Goal: Transaction & Acquisition: Purchase product/service

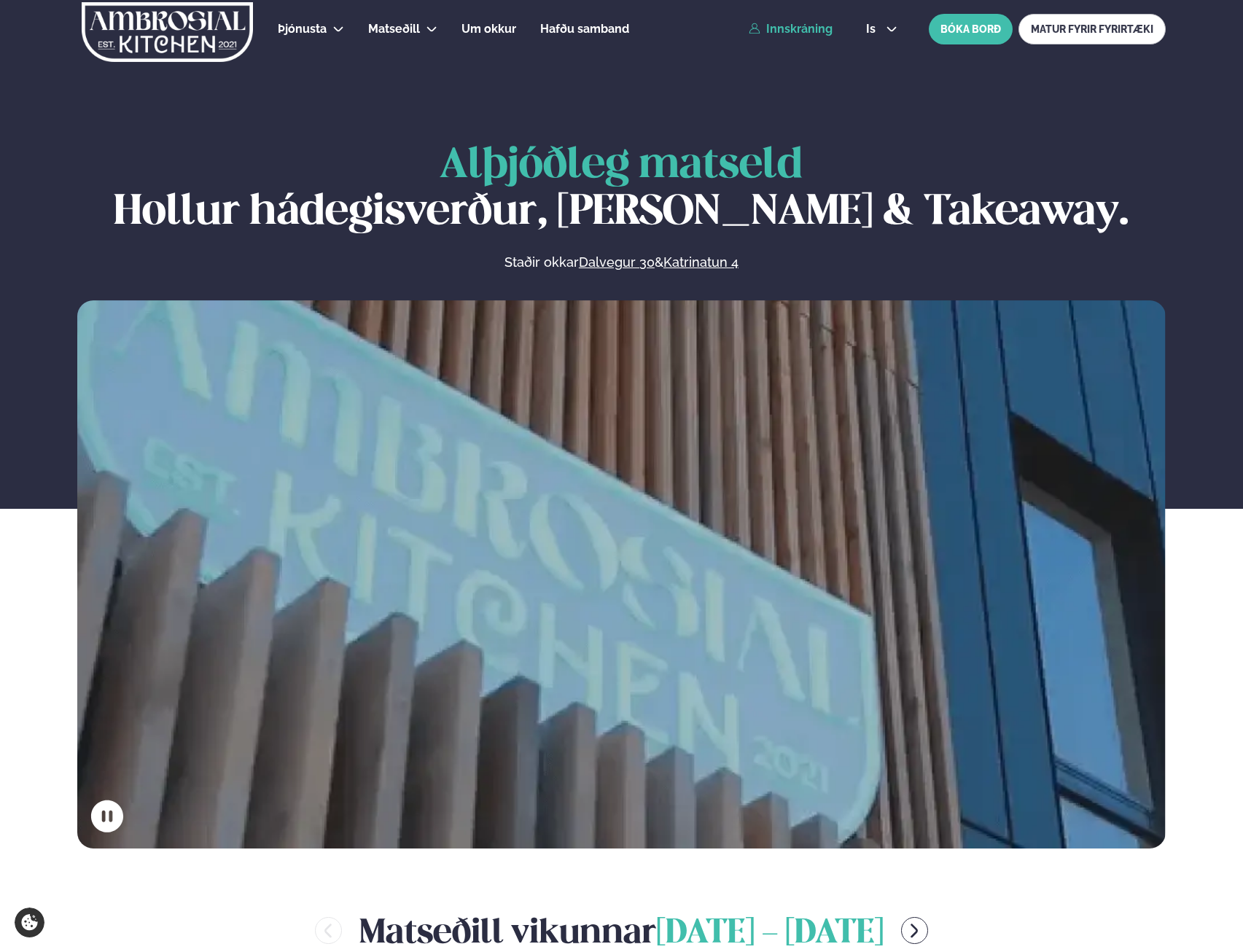
click at [786, 26] on link "Innskráning" at bounding box center [791, 29] width 84 height 13
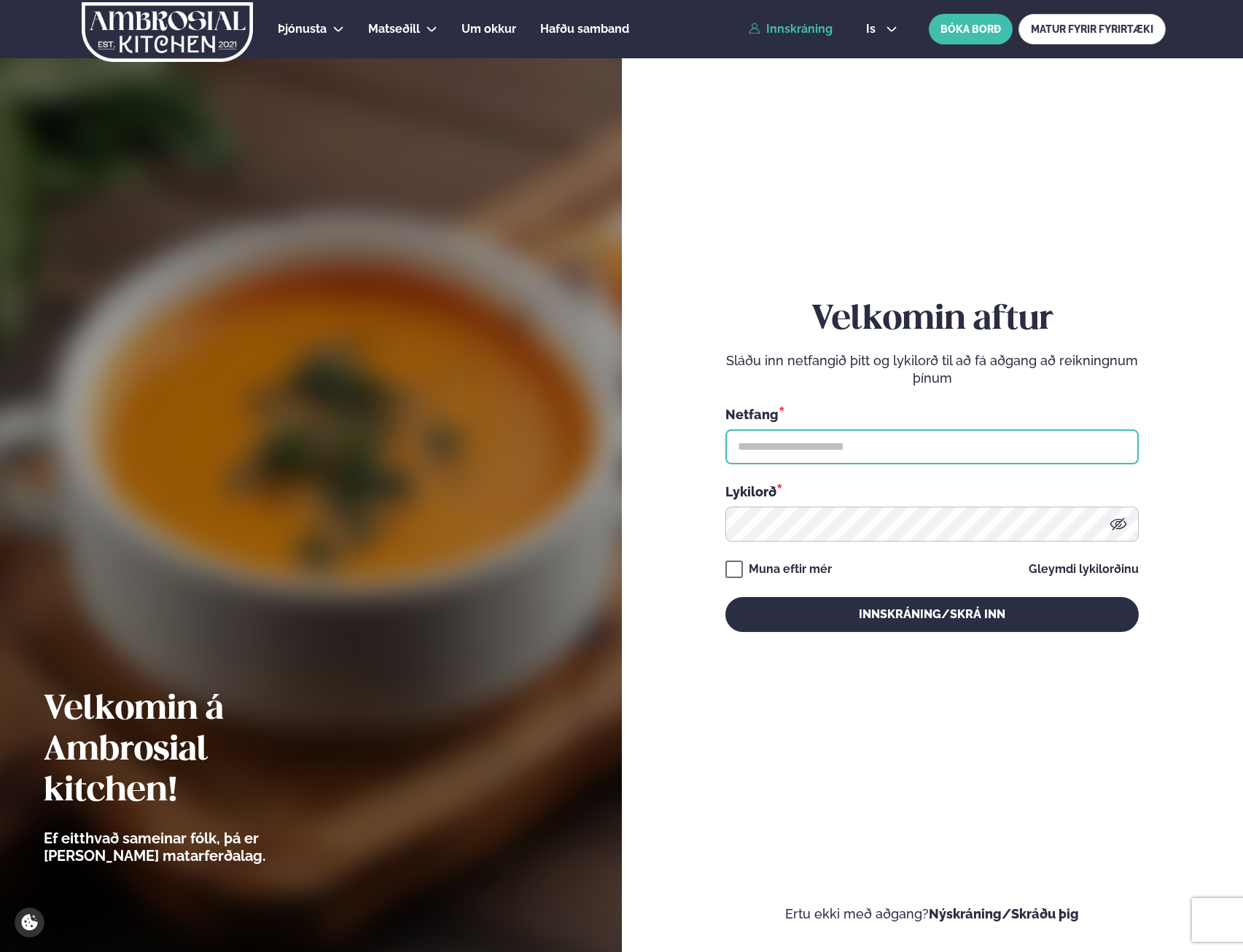
type input "**********"
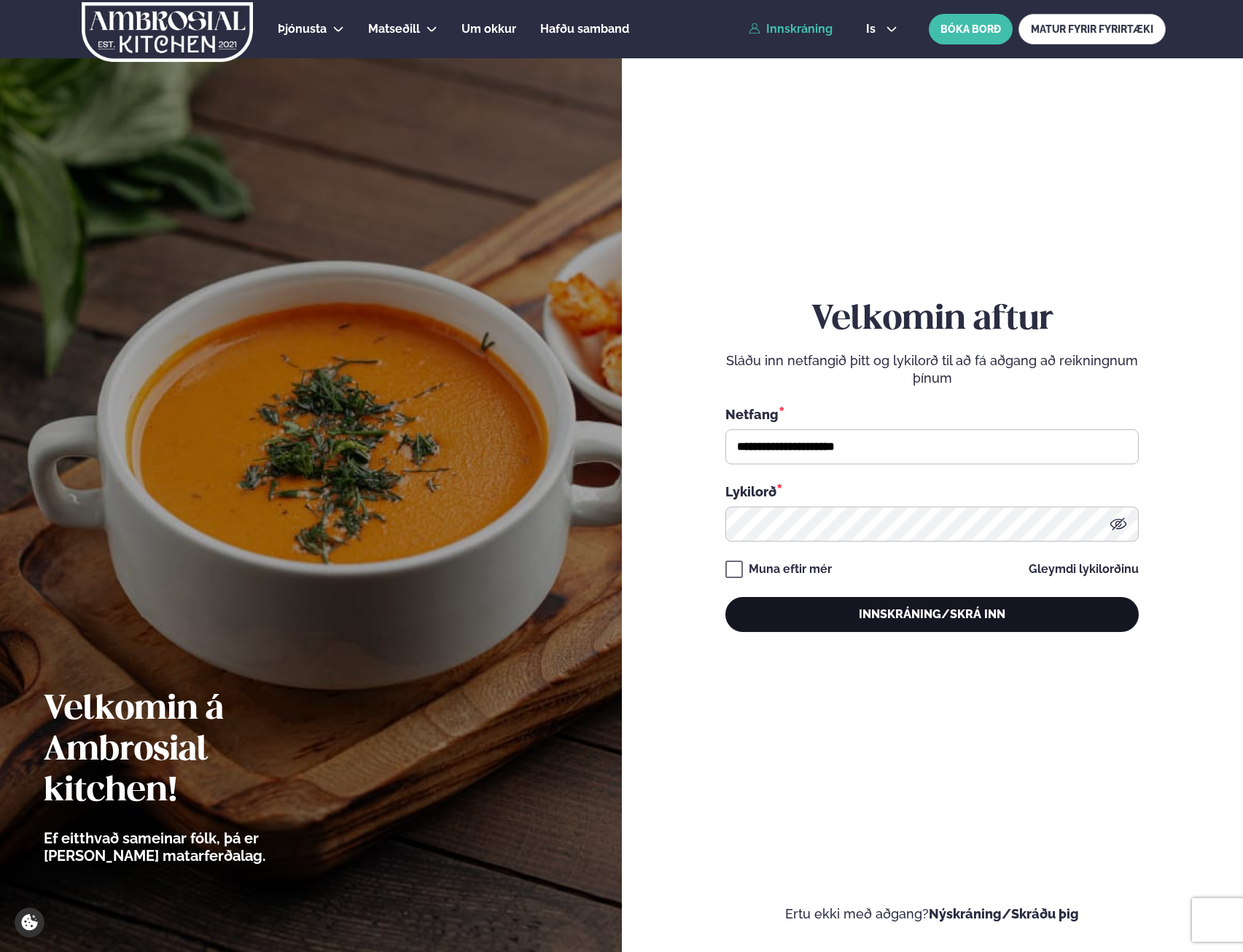
click at [842, 613] on button "Innskráning/Skrá inn" at bounding box center [932, 614] width 413 height 35
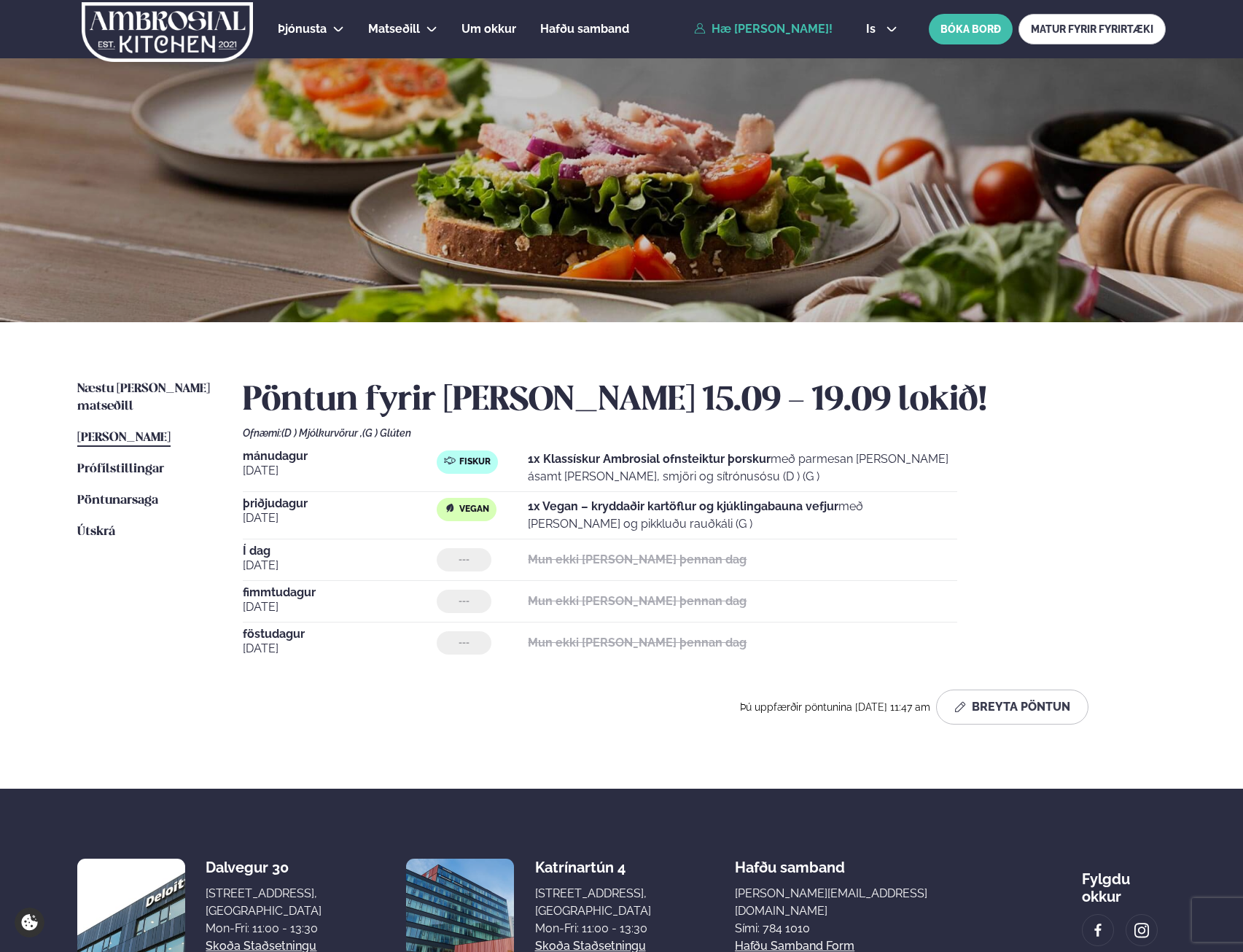
click at [118, 379] on div "Næstu [PERSON_NAME] matseðill Næsta vika [PERSON_NAME] matseðill [PERSON_NAME] …" at bounding box center [622, 555] width 1176 height 466
click at [118, 384] on span "Næstu [PERSON_NAME] matseðill" at bounding box center [144, 398] width 132 height 30
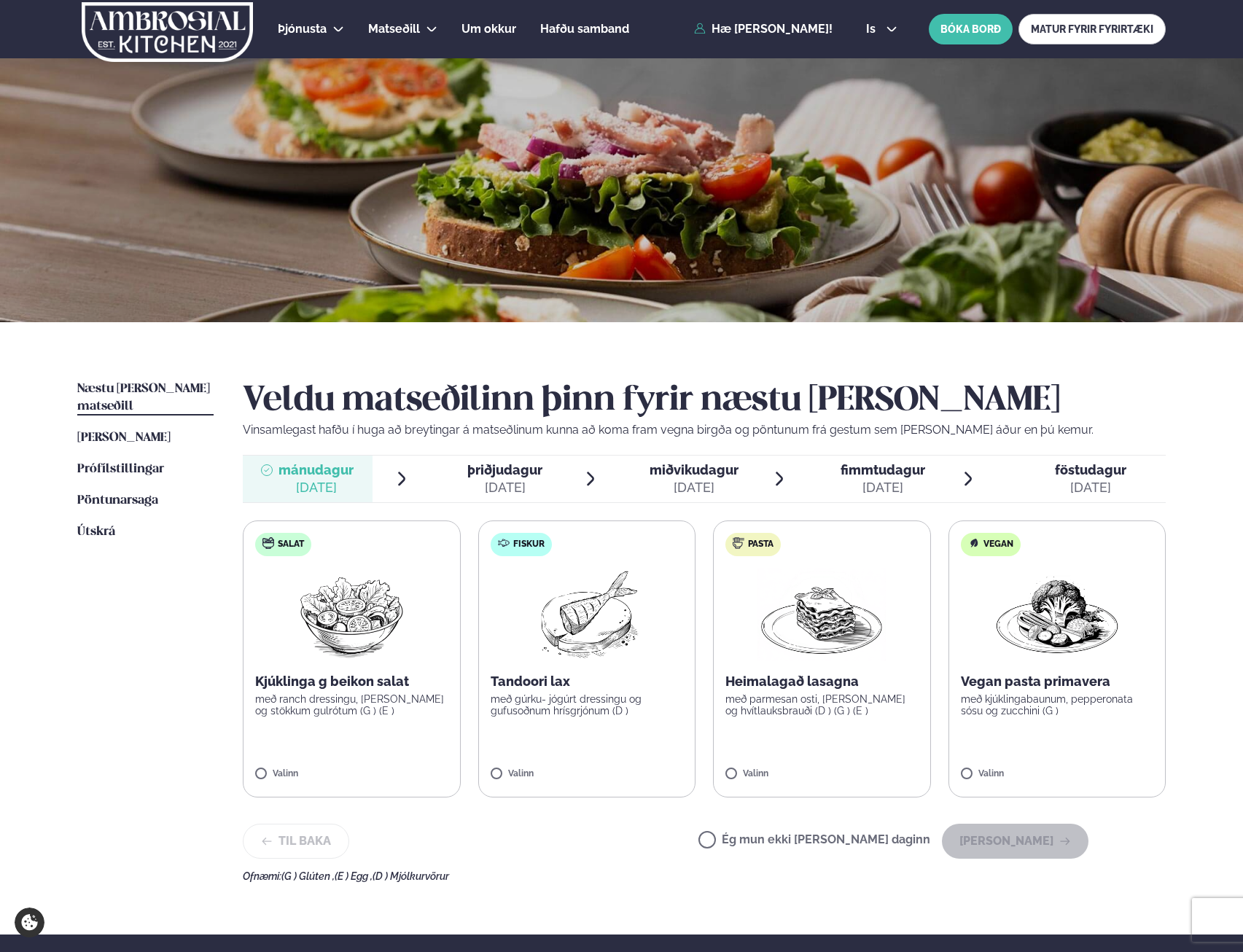
click at [519, 481] on div "[DATE]" at bounding box center [505, 487] width 75 height 17
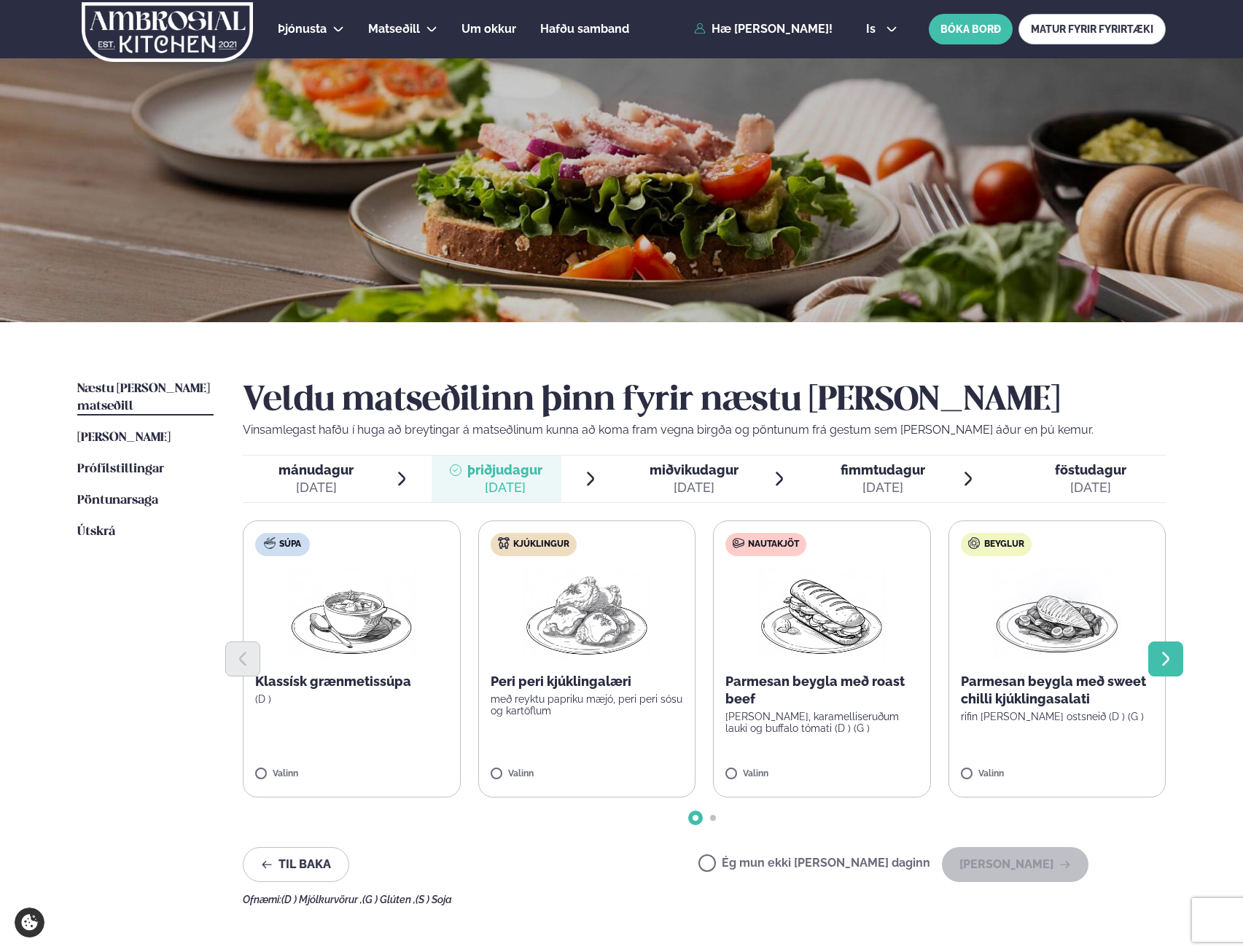
click at [1159, 662] on icon "Next slide" at bounding box center [1165, 658] width 17 height 17
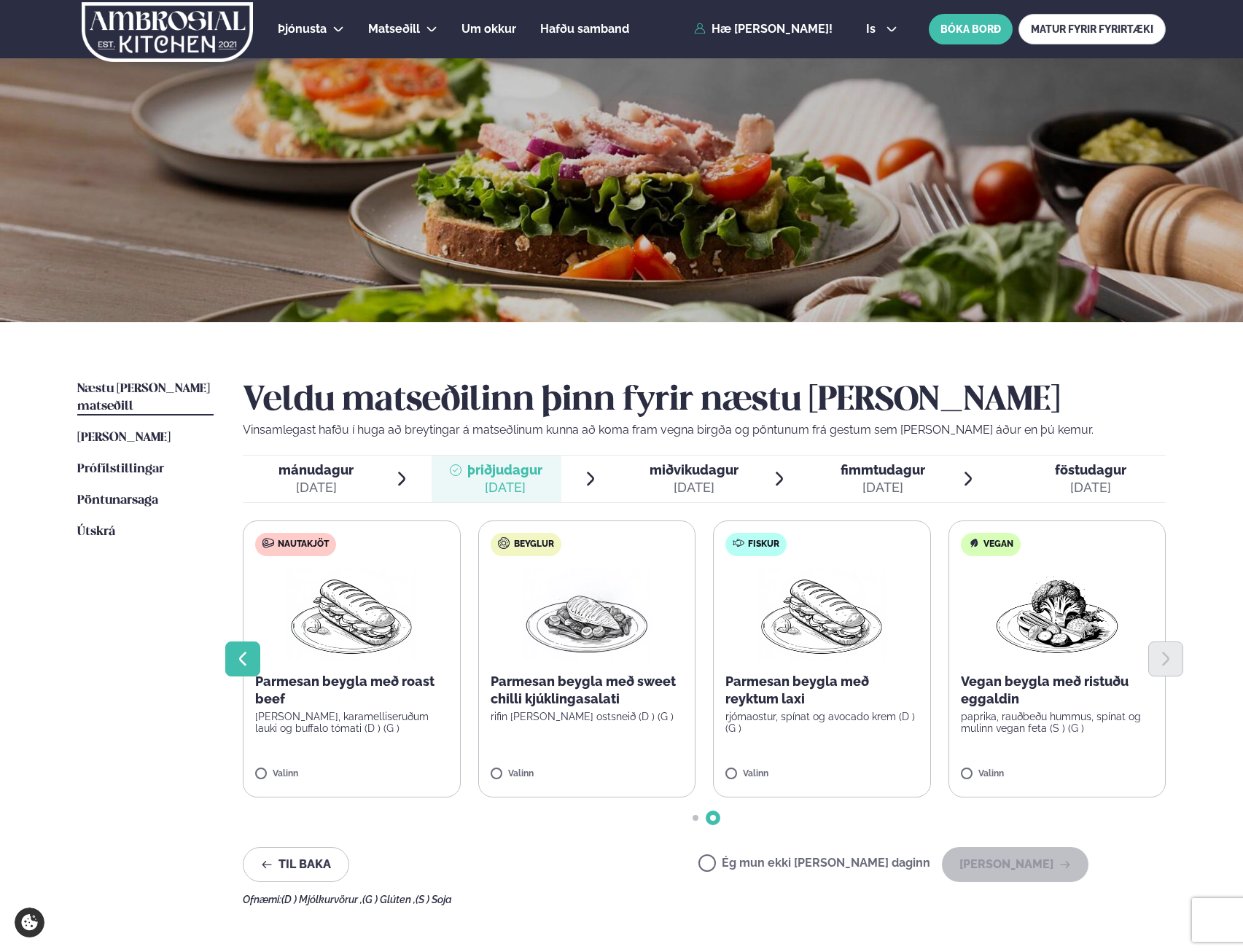
click at [247, 652] on icon "Previous slide" at bounding box center [243, 658] width 17 height 17
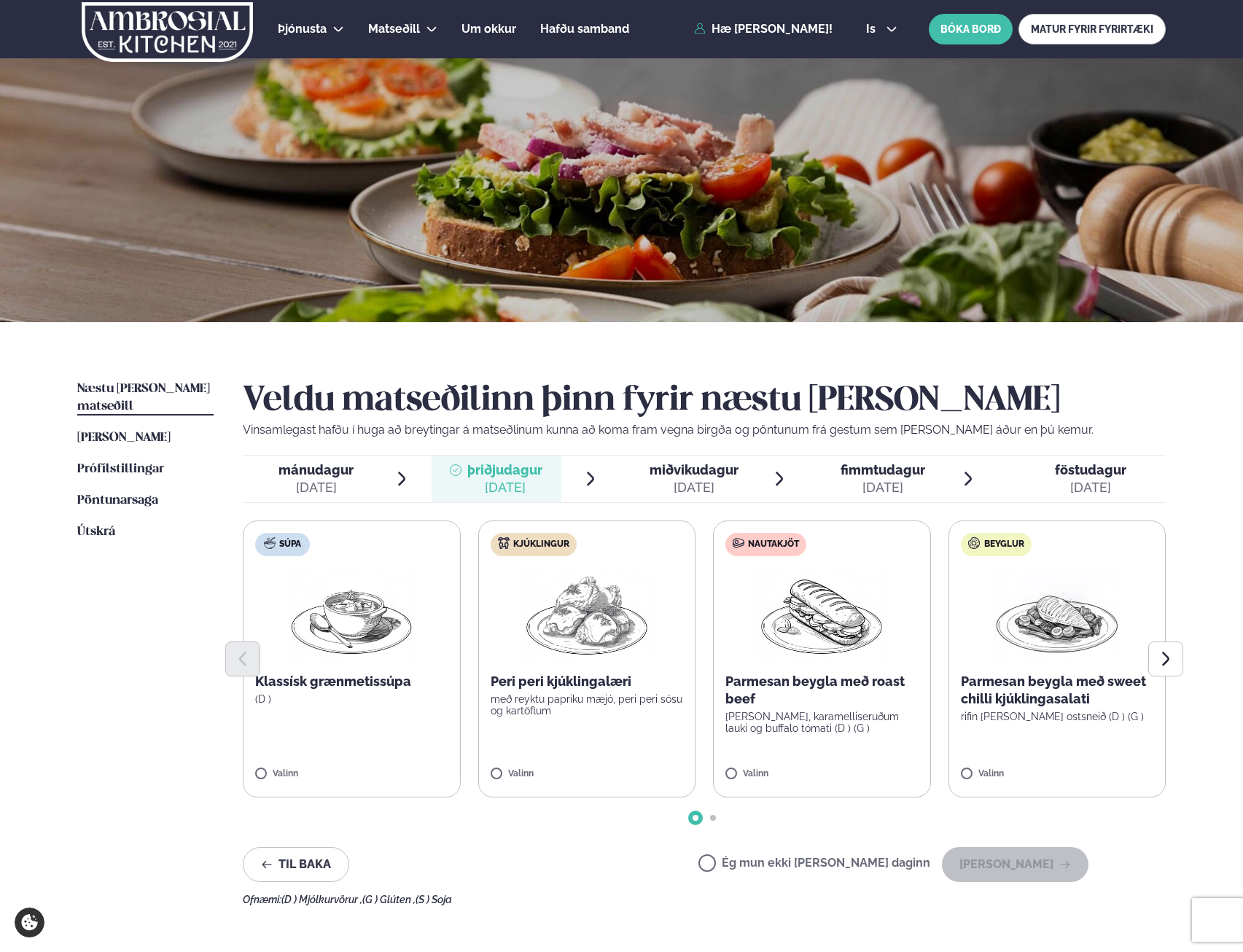
click at [309, 487] on div "[DATE]" at bounding box center [316, 487] width 75 height 17
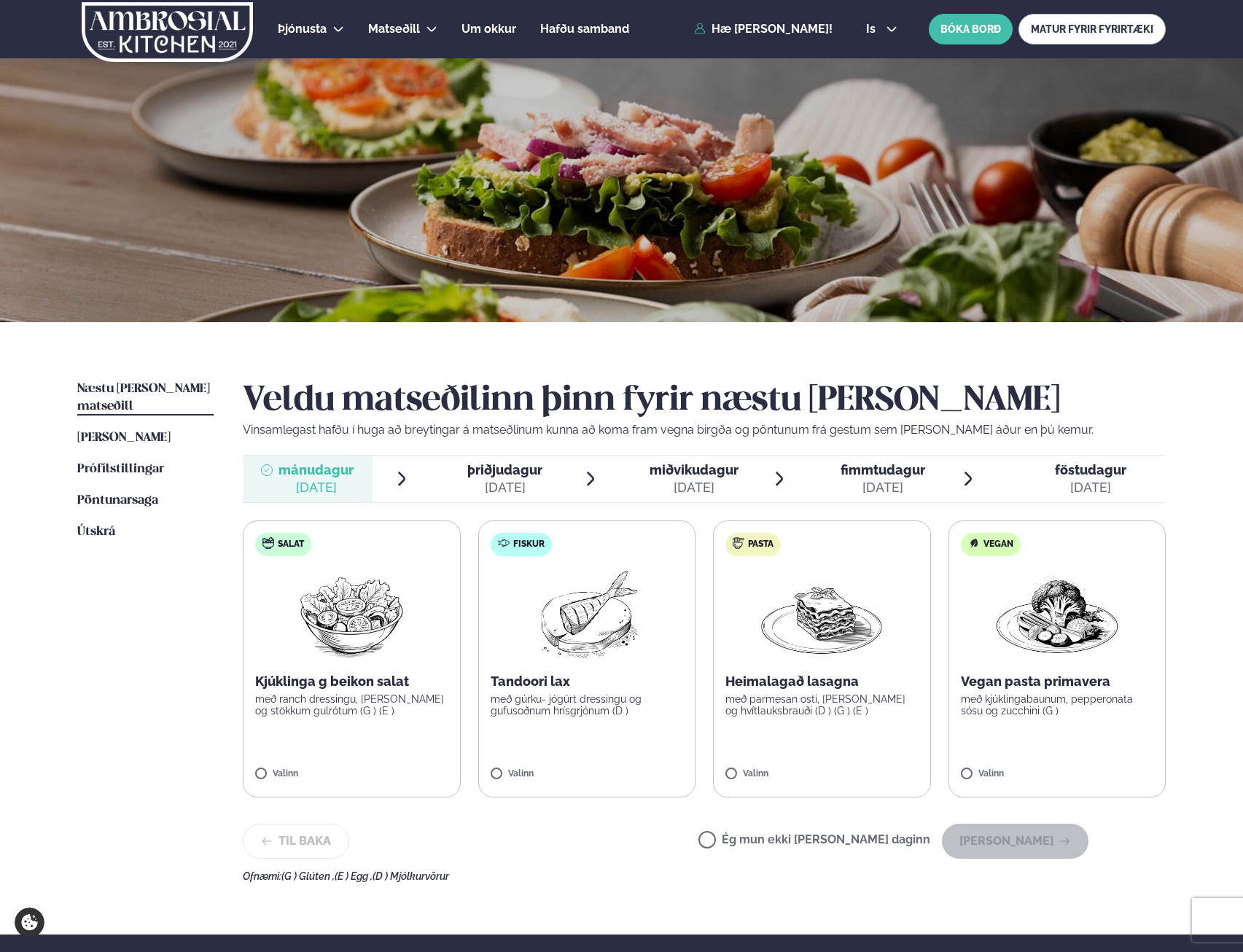
click at [687, 472] on span "miðvikudagur" at bounding box center [693, 469] width 89 height 16
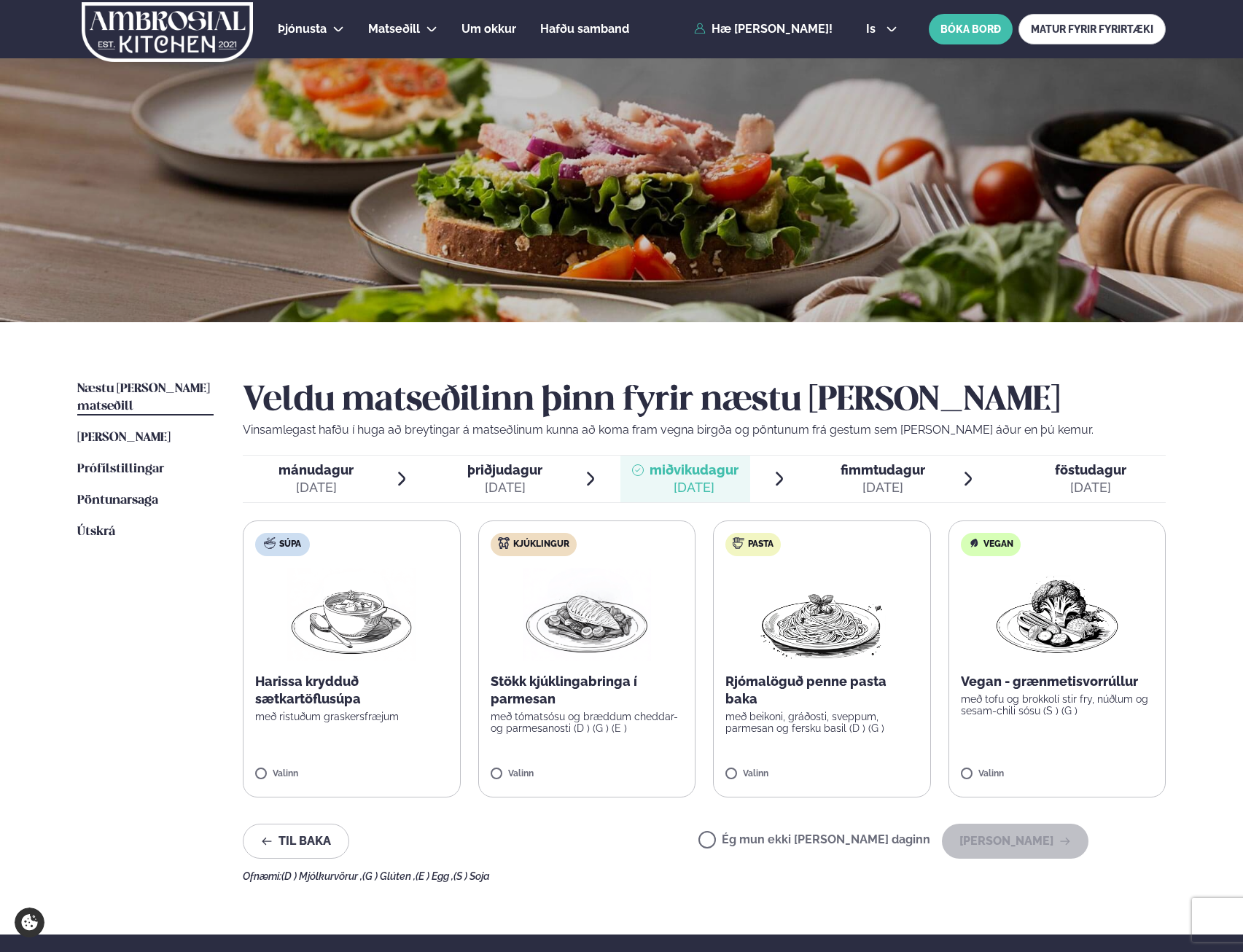
click at [875, 478] on div "fimmtudagur fim." at bounding box center [883, 469] width 85 height 17
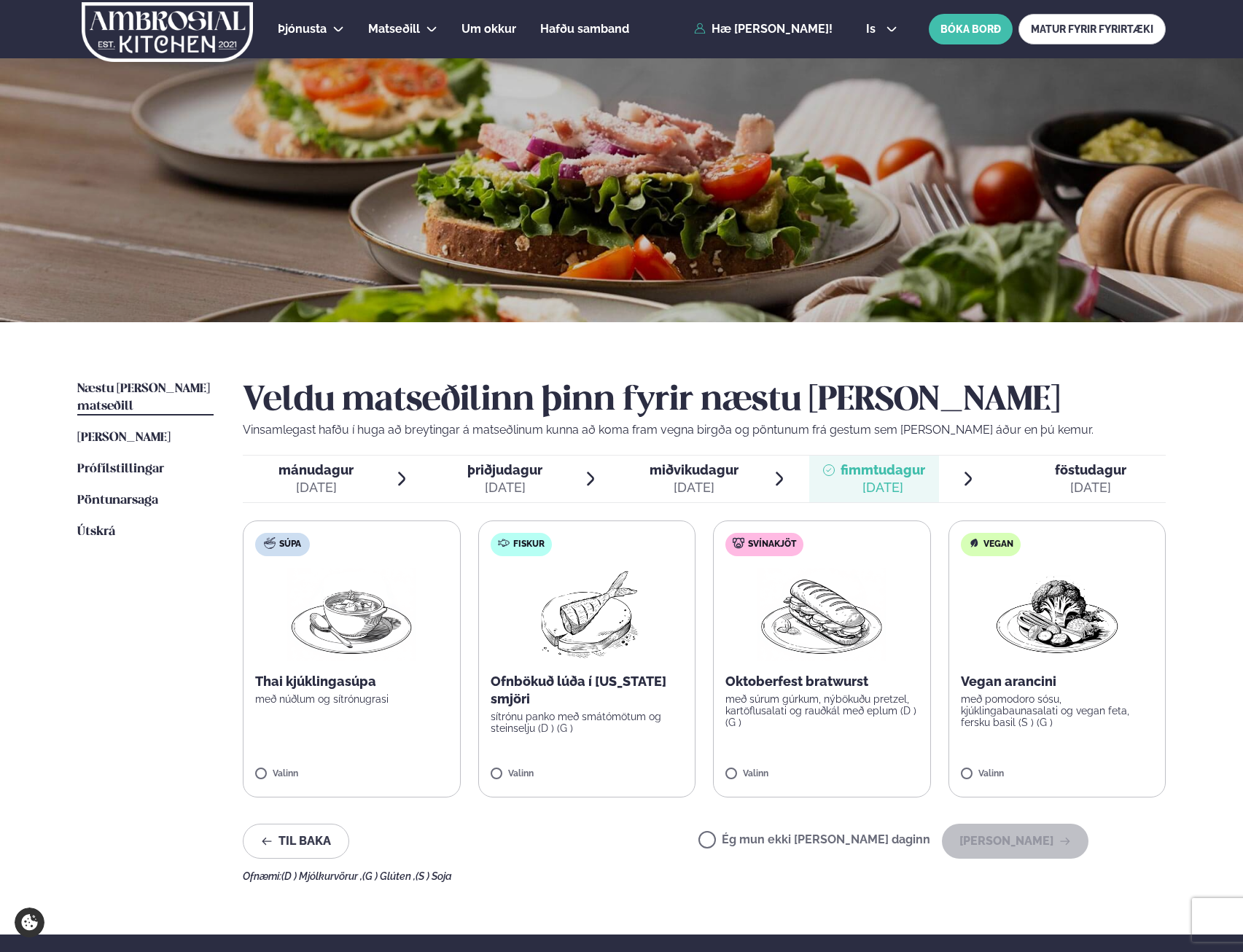
click at [1056, 468] on span "föstudagur" at bounding box center [1090, 469] width 71 height 16
